Goal: Information Seeking & Learning: Learn about a topic

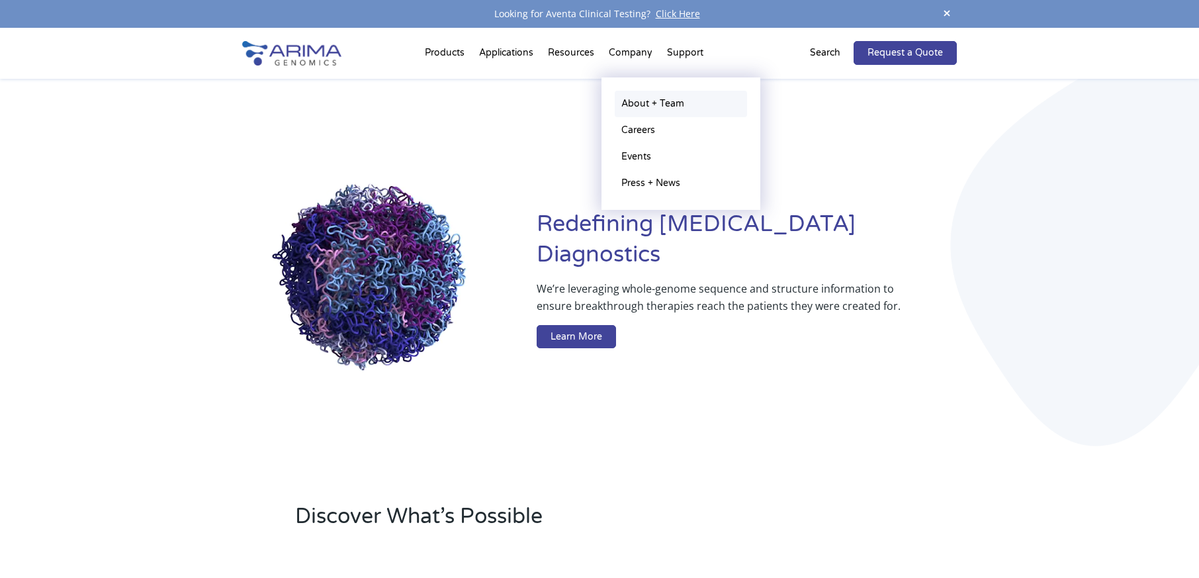
click at [659, 95] on link "About + Team" at bounding box center [681, 104] width 132 height 26
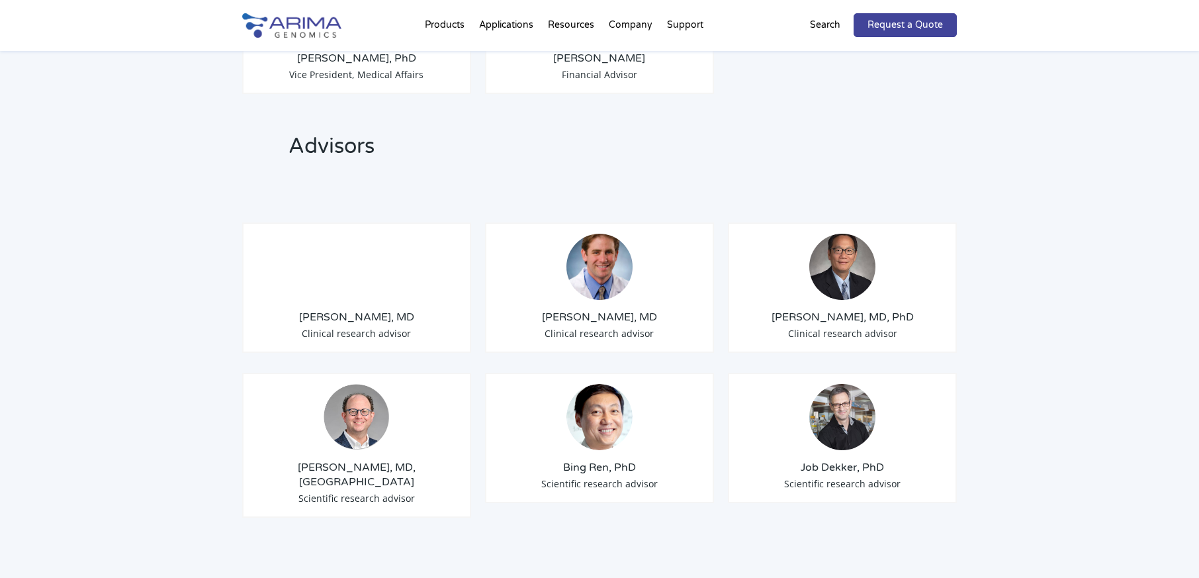
scroll to position [1483, 0]
